Goal: Task Accomplishment & Management: Complete application form

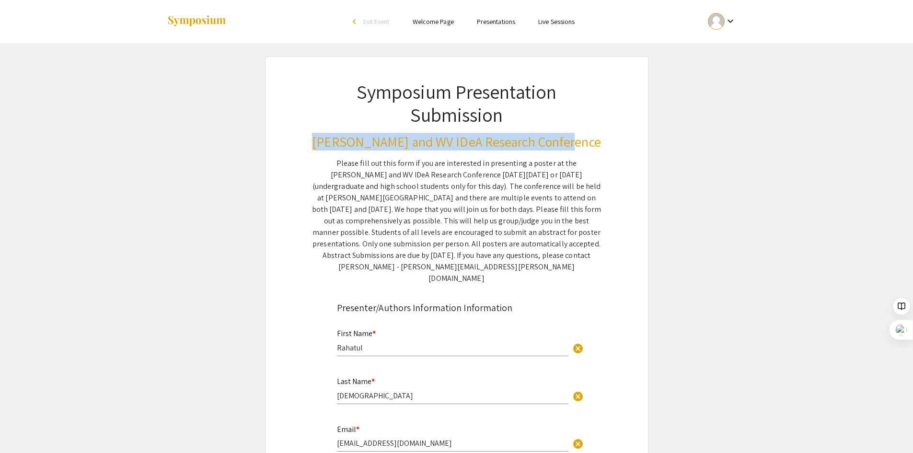
drag, startPoint x: 330, startPoint y: 138, endPoint x: 581, endPoint y: 142, distance: 250.8
click at [581, 142] on h3 "[PERSON_NAME] and WV IDeA Research Conference" at bounding box center [457, 142] width 290 height 16
copy h3 "[PERSON_NAME] and WV IDeA Research Conference"
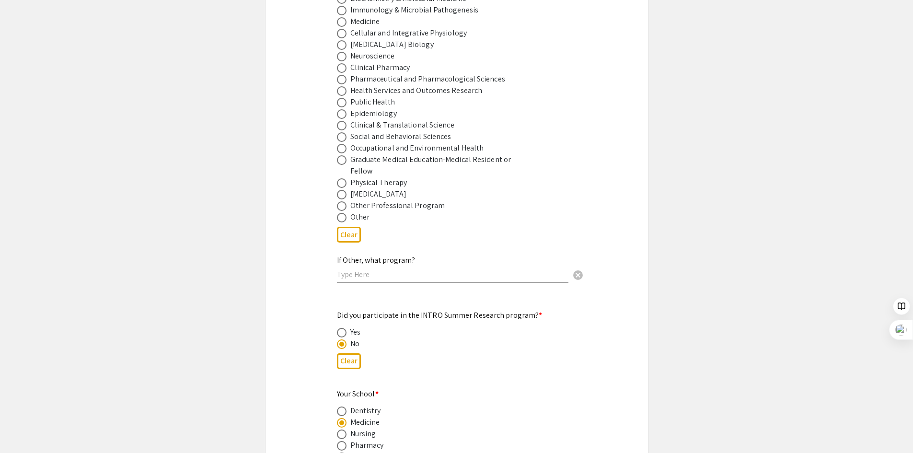
scroll to position [767, 0]
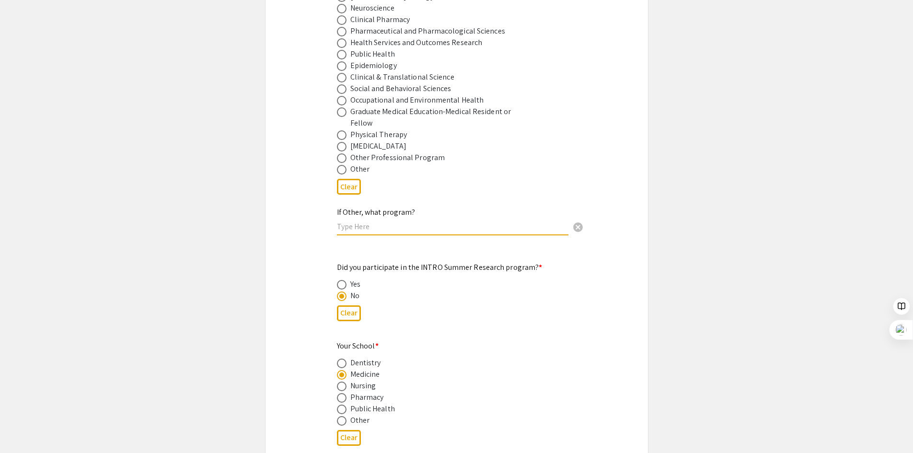
click at [401, 222] on input "text" at bounding box center [453, 227] width 232 height 10
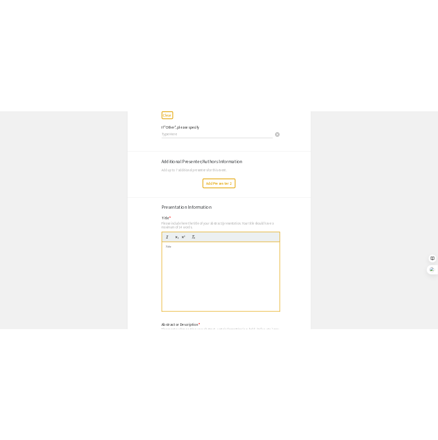
scroll to position [1582, 0]
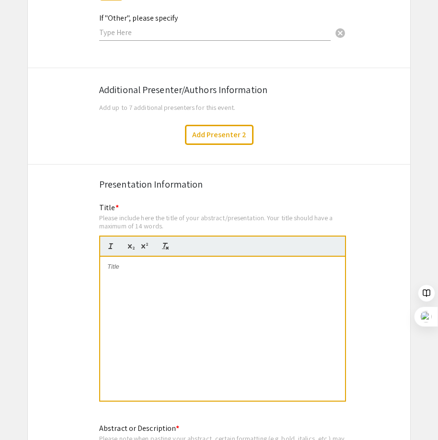
click at [173, 280] on div at bounding box center [222, 329] width 245 height 144
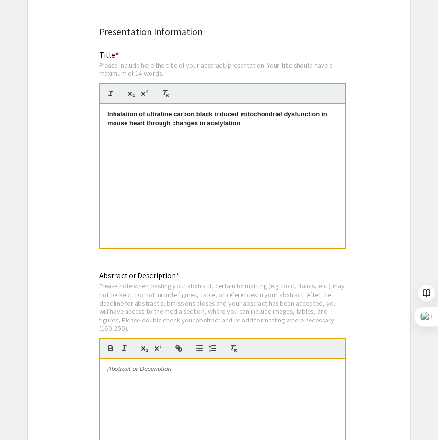
scroll to position [1822, 0]
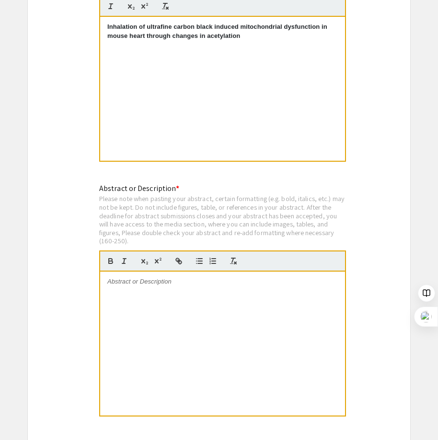
click at [140, 294] on div at bounding box center [222, 343] width 245 height 144
click at [157, 288] on div at bounding box center [222, 343] width 245 height 144
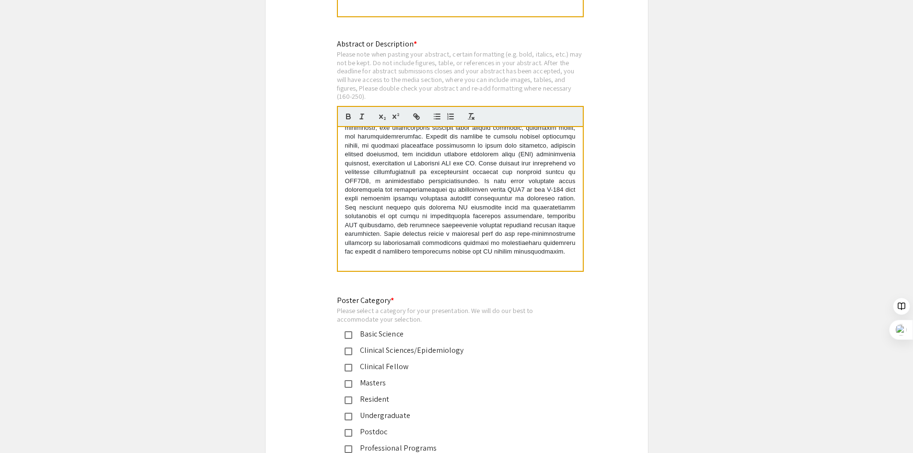
scroll to position [2014, 0]
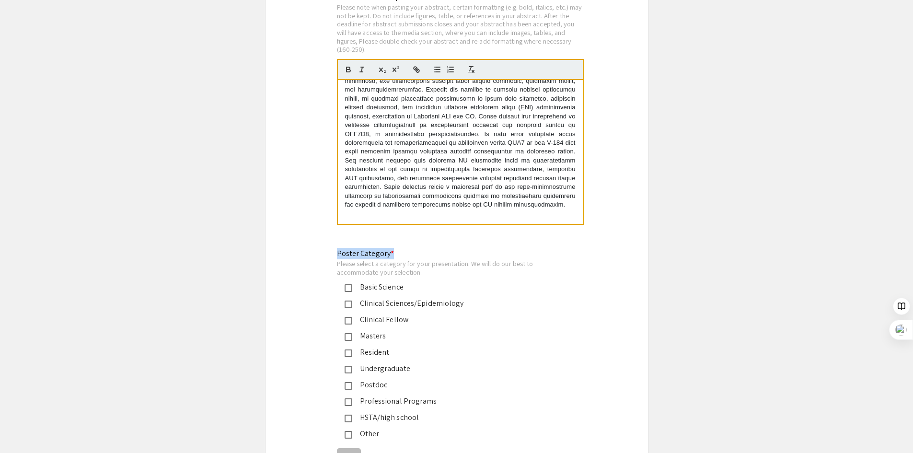
drag, startPoint x: 338, startPoint y: 241, endPoint x: 400, endPoint y: 246, distance: 62.6
click at [400, 248] on div "Poster Category * Please select a category for your presentation. We will do ou…" at bounding box center [449, 344] width 224 height 192
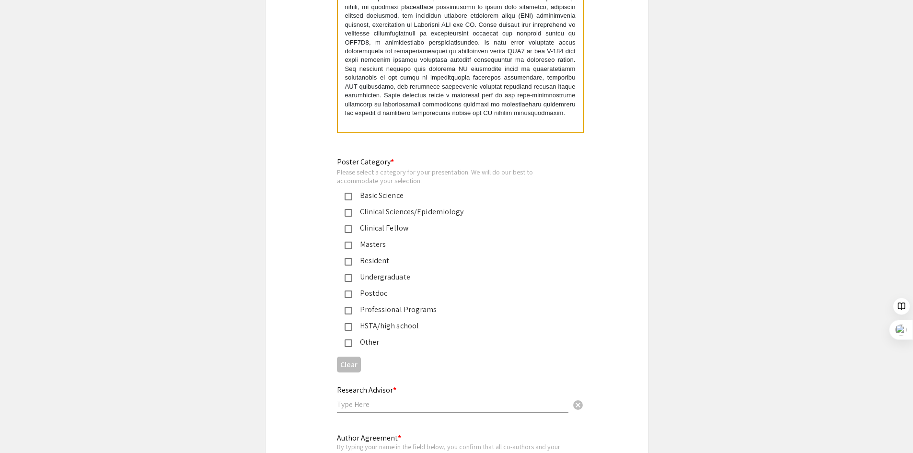
scroll to position [2110, 0]
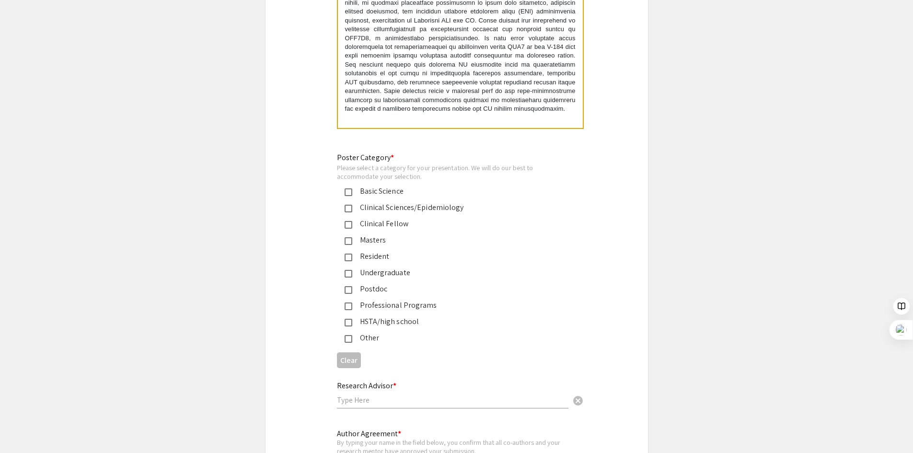
click at [347, 188] on mat-pseudo-checkbox at bounding box center [349, 192] width 8 height 8
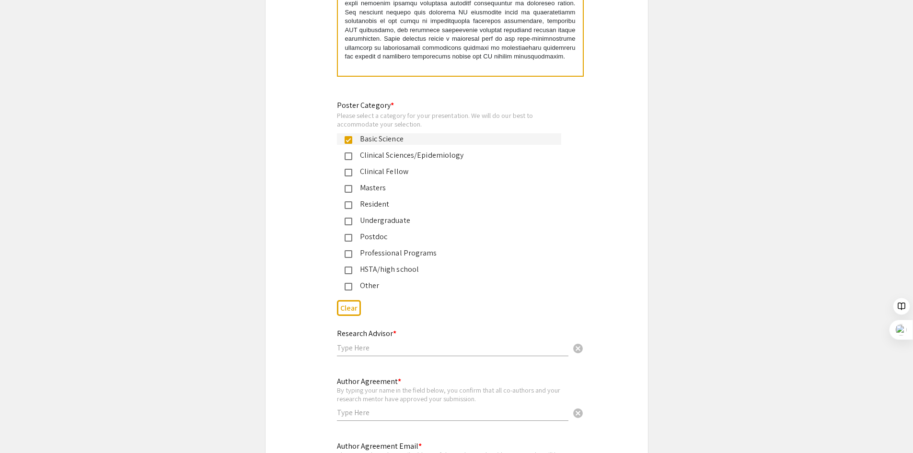
scroll to position [2253, 0]
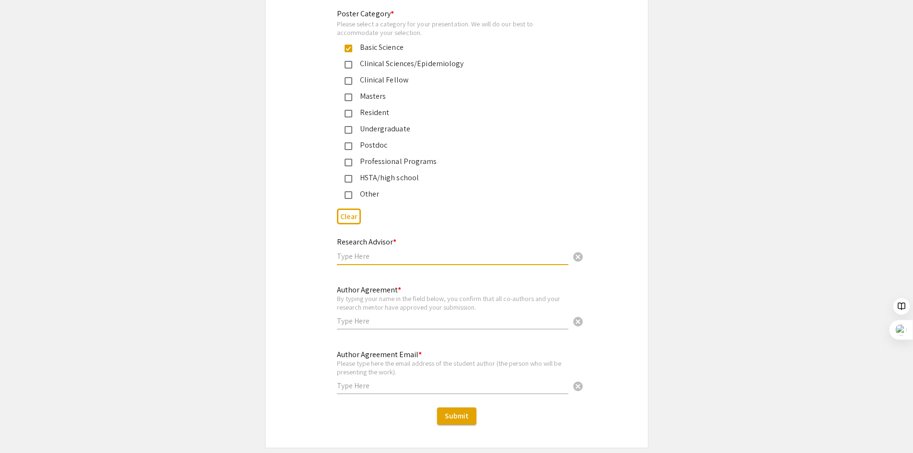
click at [406, 251] on input "text" at bounding box center [453, 256] width 232 height 10
type input "Dr. Dharendra Thapa"
click at [389, 316] on input "text" at bounding box center [453, 321] width 232 height 10
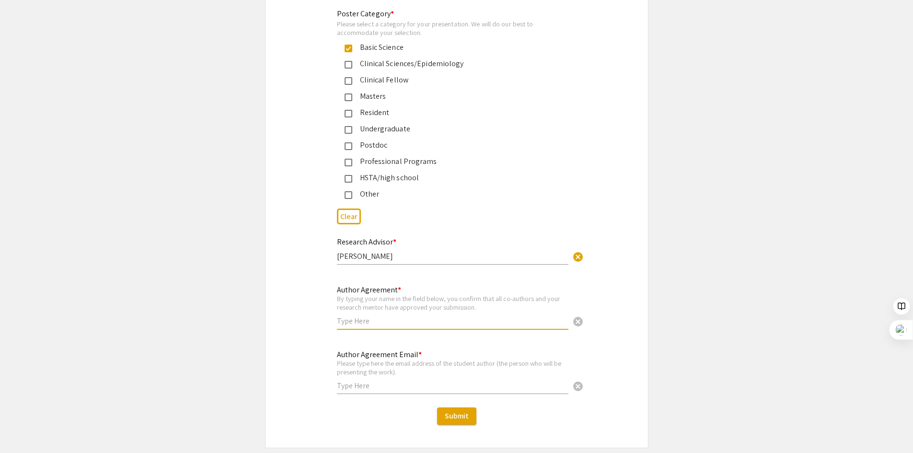
type input "r"
type input "Rahatul Islam"
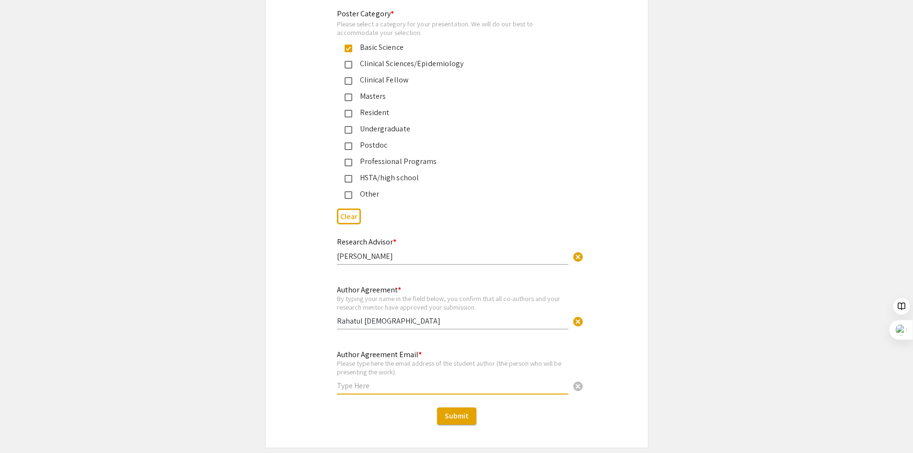
click at [365, 381] on input "text" at bounding box center [453, 386] width 232 height 10
type input "[EMAIL_ADDRESS][DOMAIN_NAME]"
click at [356, 408] on div "Submit" at bounding box center [457, 416] width 383 height 17
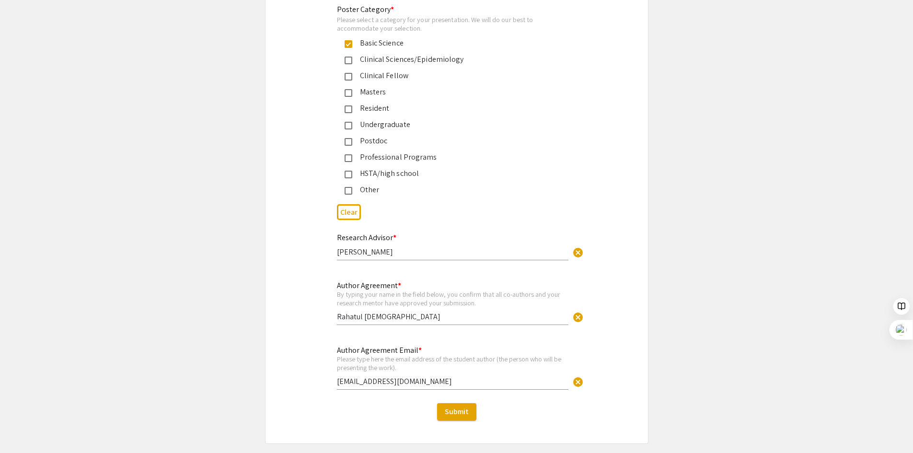
scroll to position [2279, 0]
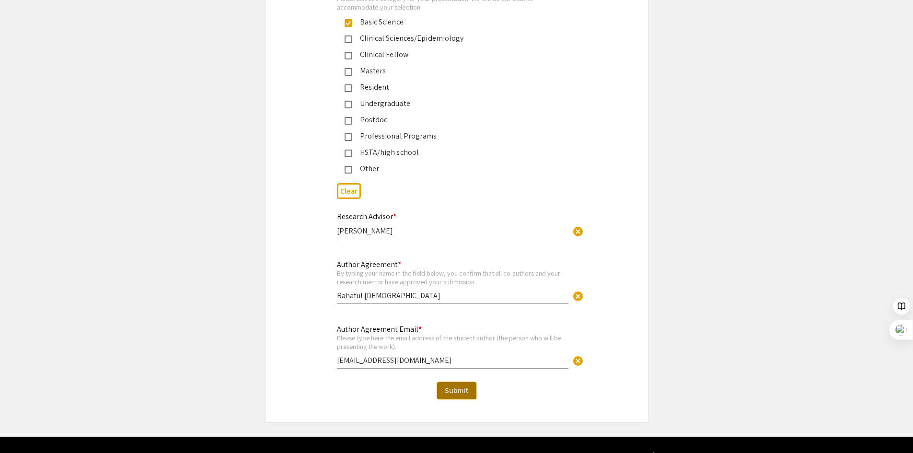
click at [454, 385] on span "Submit" at bounding box center [457, 390] width 24 height 10
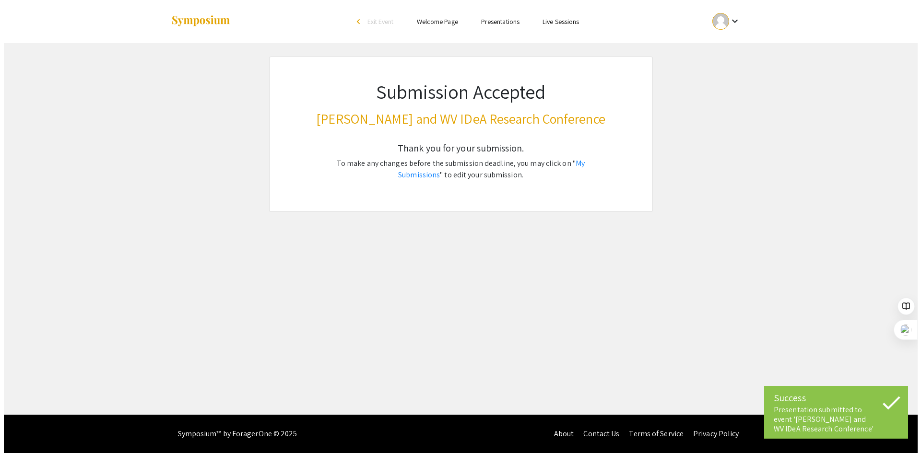
scroll to position [0, 0]
